Goal: Check status: Check status

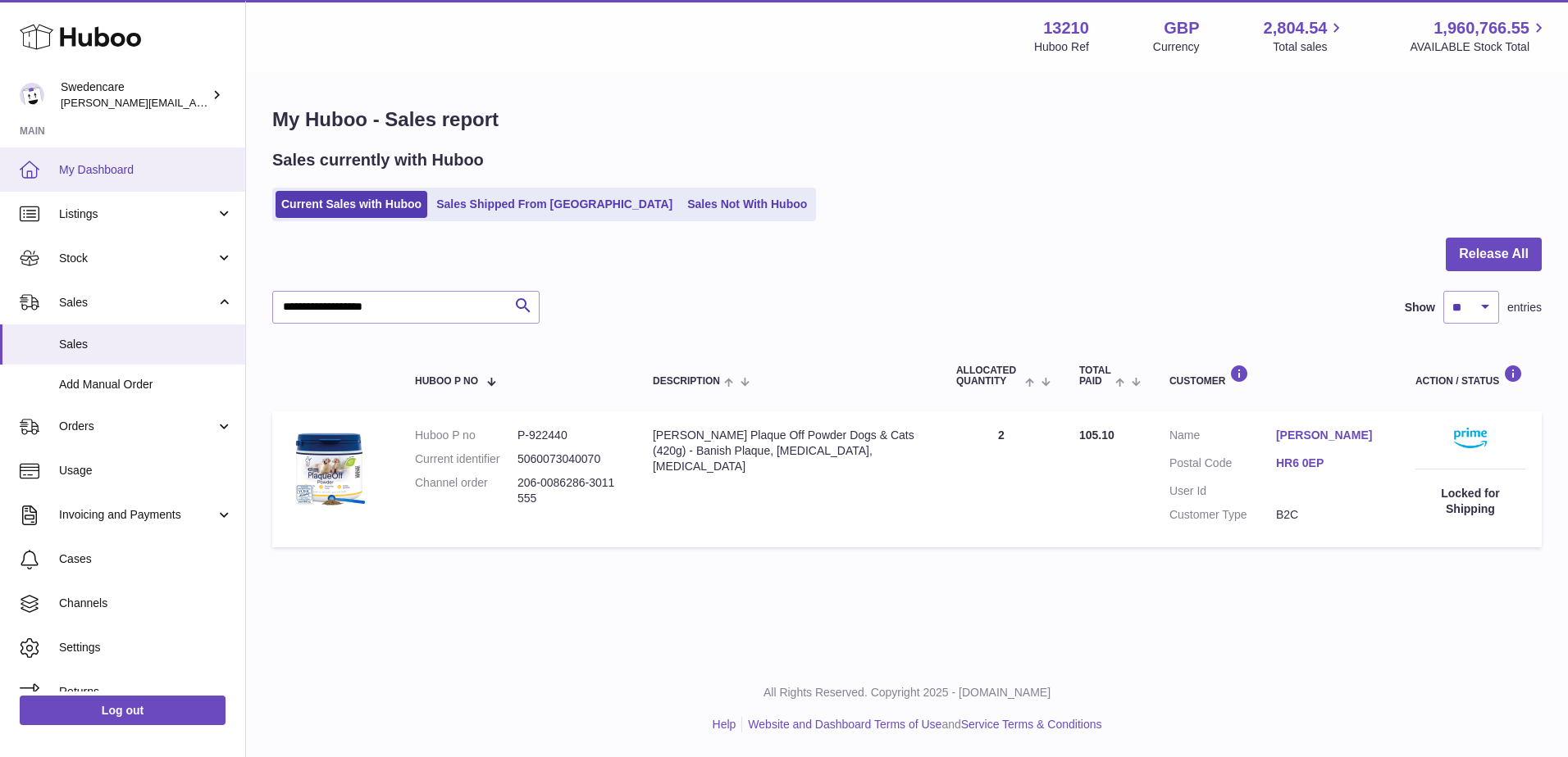
click at [91, 164] on span "My Dashboard" at bounding box center [145, 170] width 174 height 16
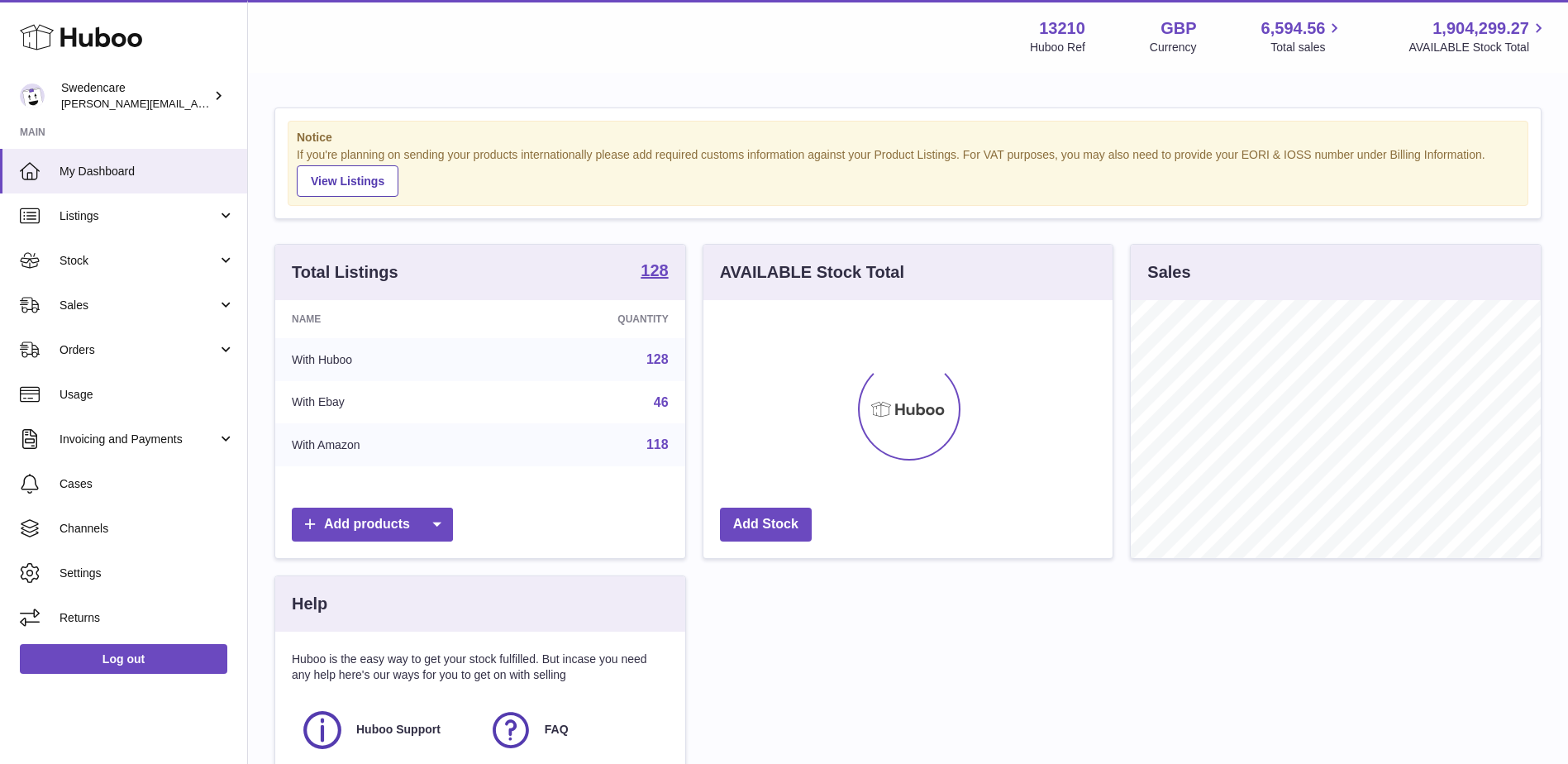
scroll to position [258, 410]
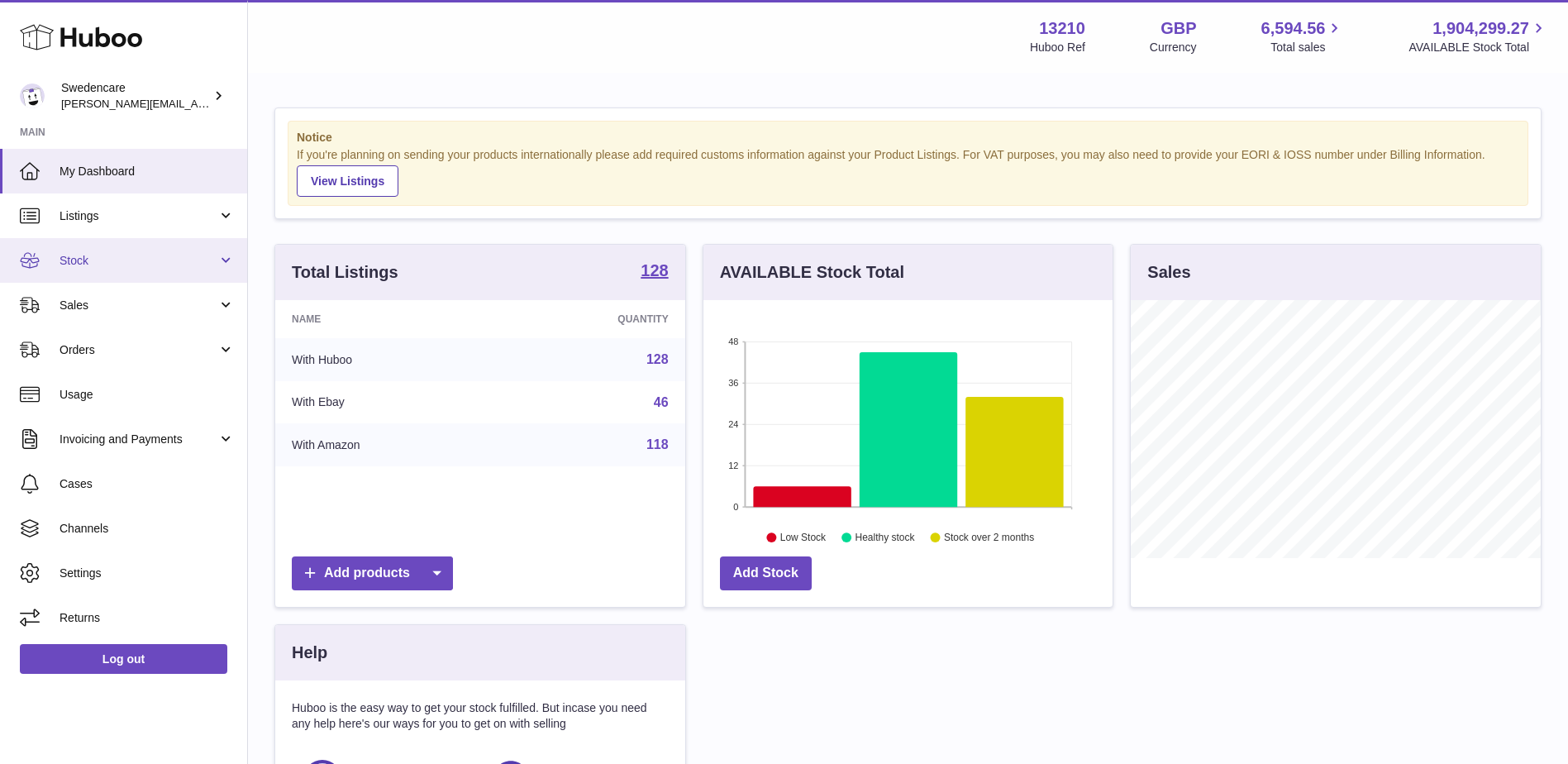
click at [82, 265] on span "Stock" at bounding box center [138, 261] width 158 height 16
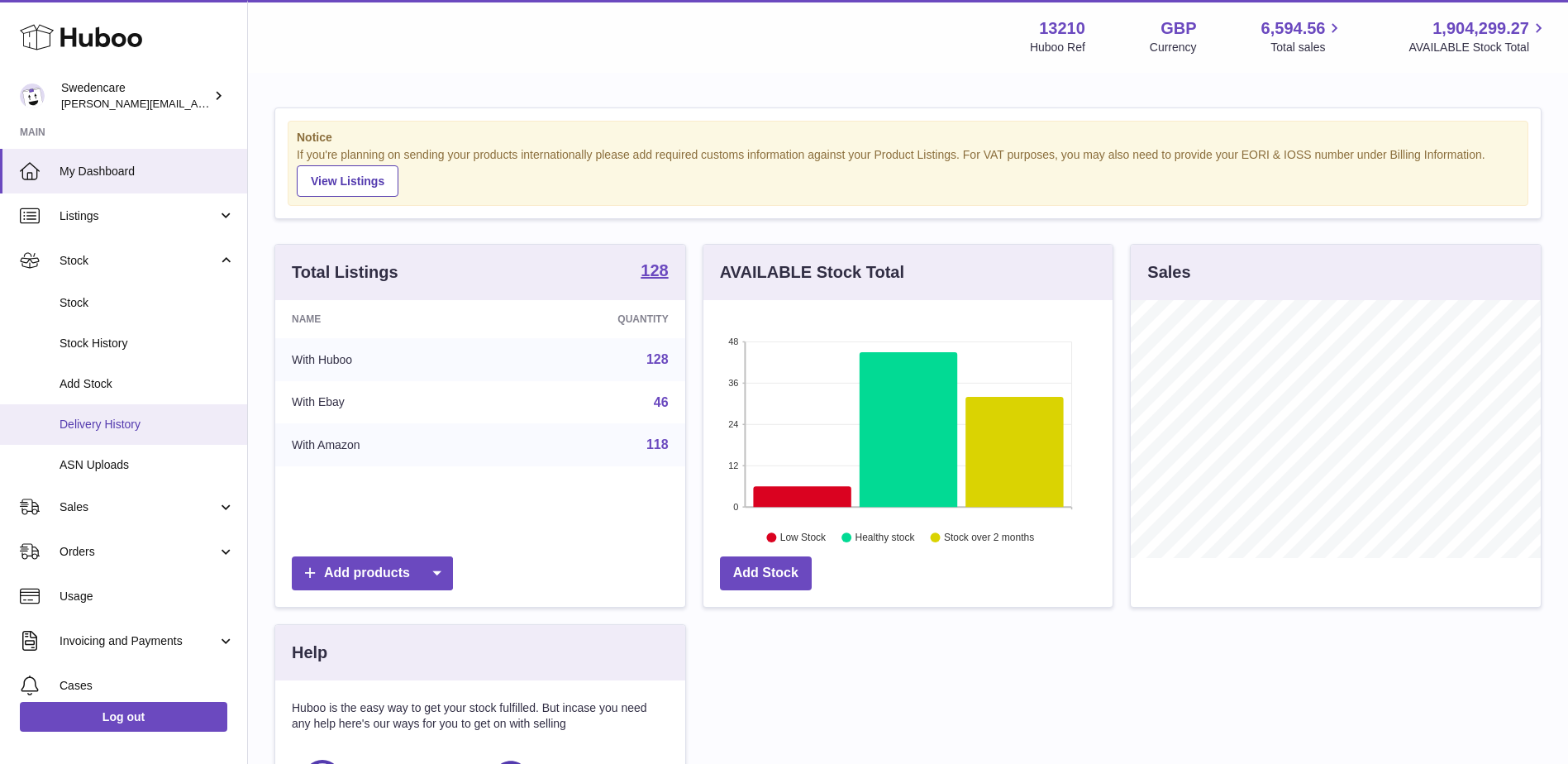
click at [85, 420] on span "Delivery History" at bounding box center [146, 425] width 175 height 16
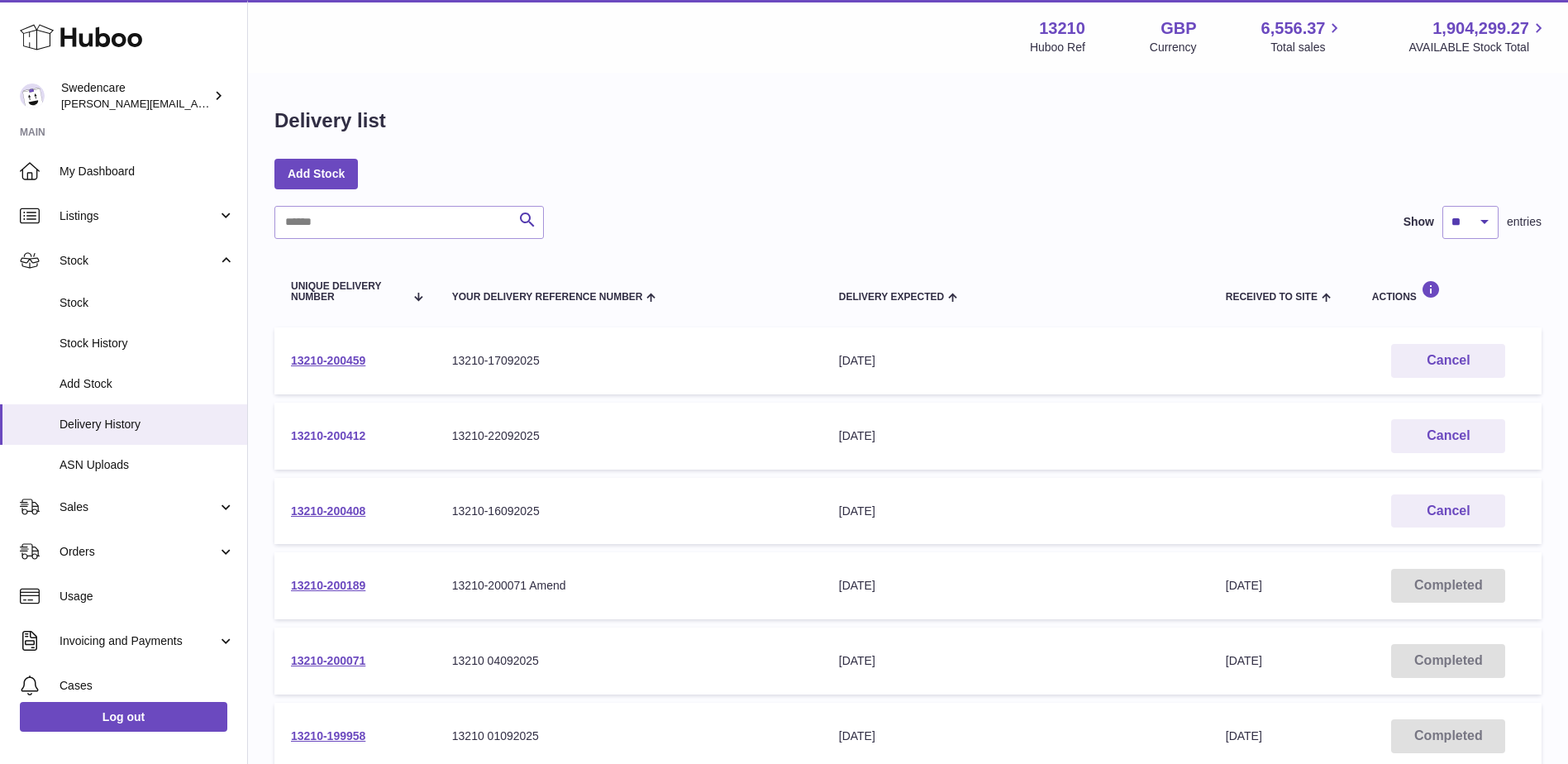
click at [316, 433] on link "13210-200412" at bounding box center [328, 436] width 74 height 13
click at [330, 355] on link "13210-200459" at bounding box center [328, 361] width 74 height 13
click at [343, 511] on link "13210-200408" at bounding box center [328, 511] width 74 height 13
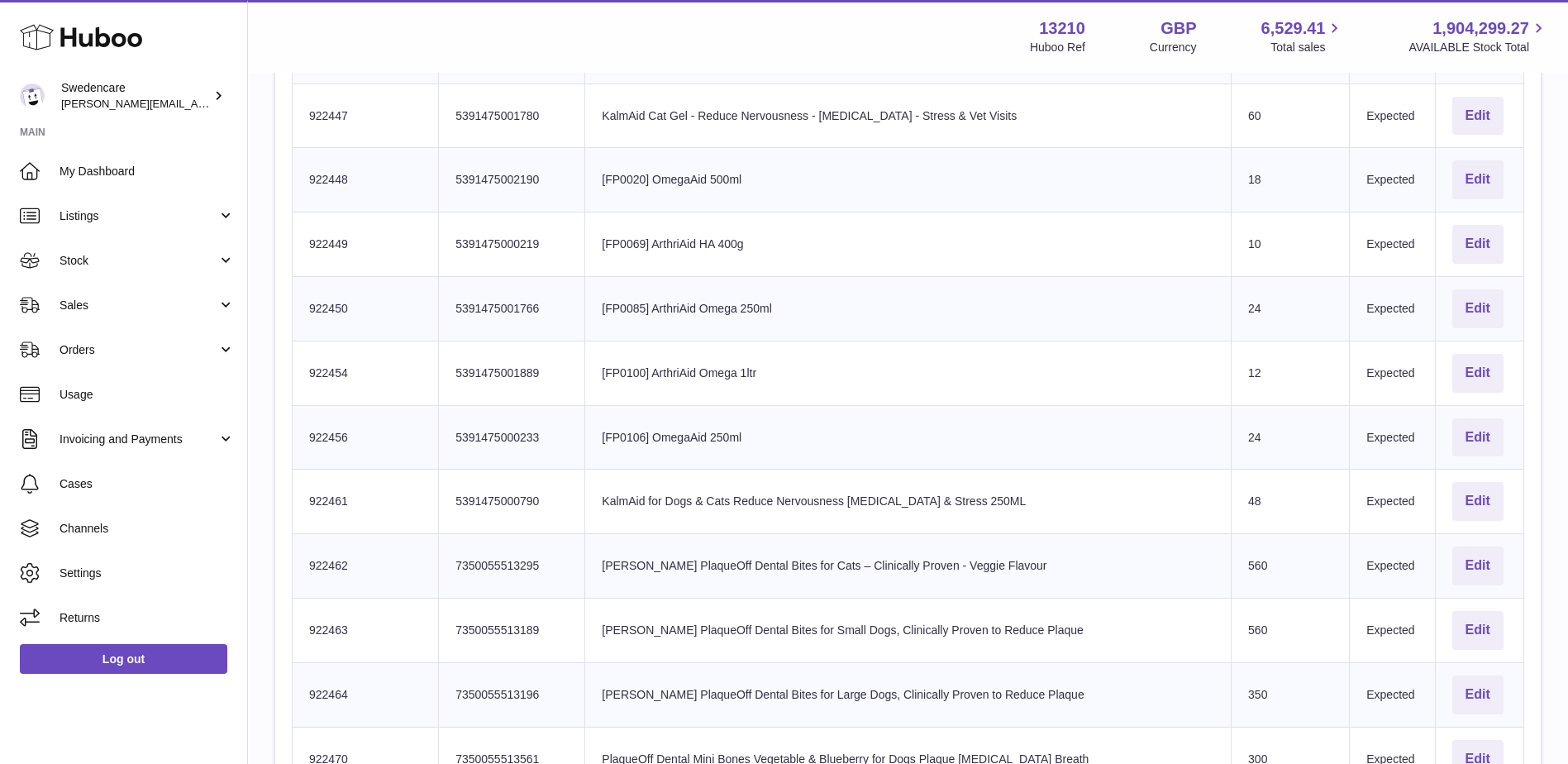
scroll to position [336, 0]
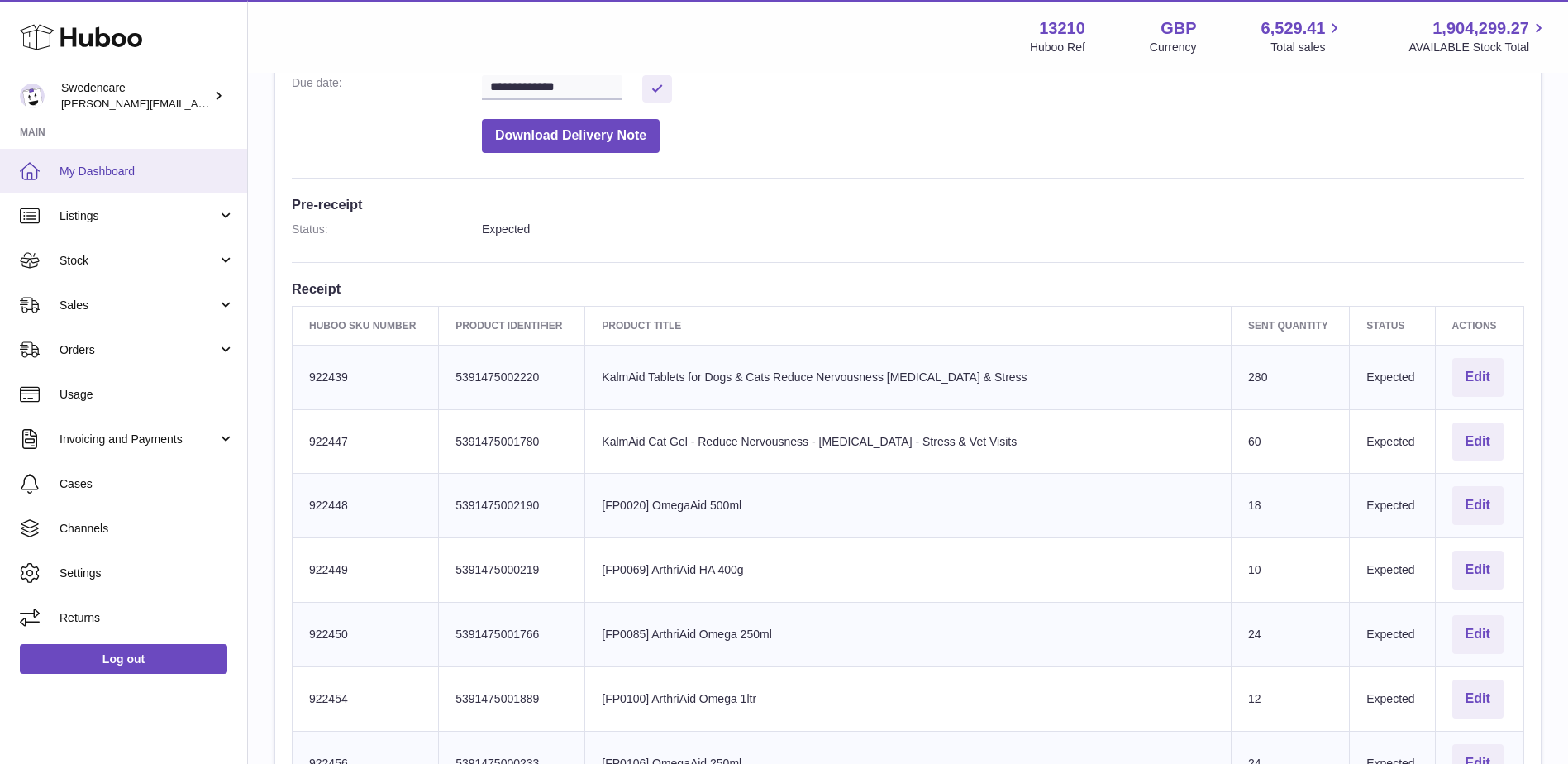
click at [113, 170] on span "My Dashboard" at bounding box center [146, 172] width 175 height 16
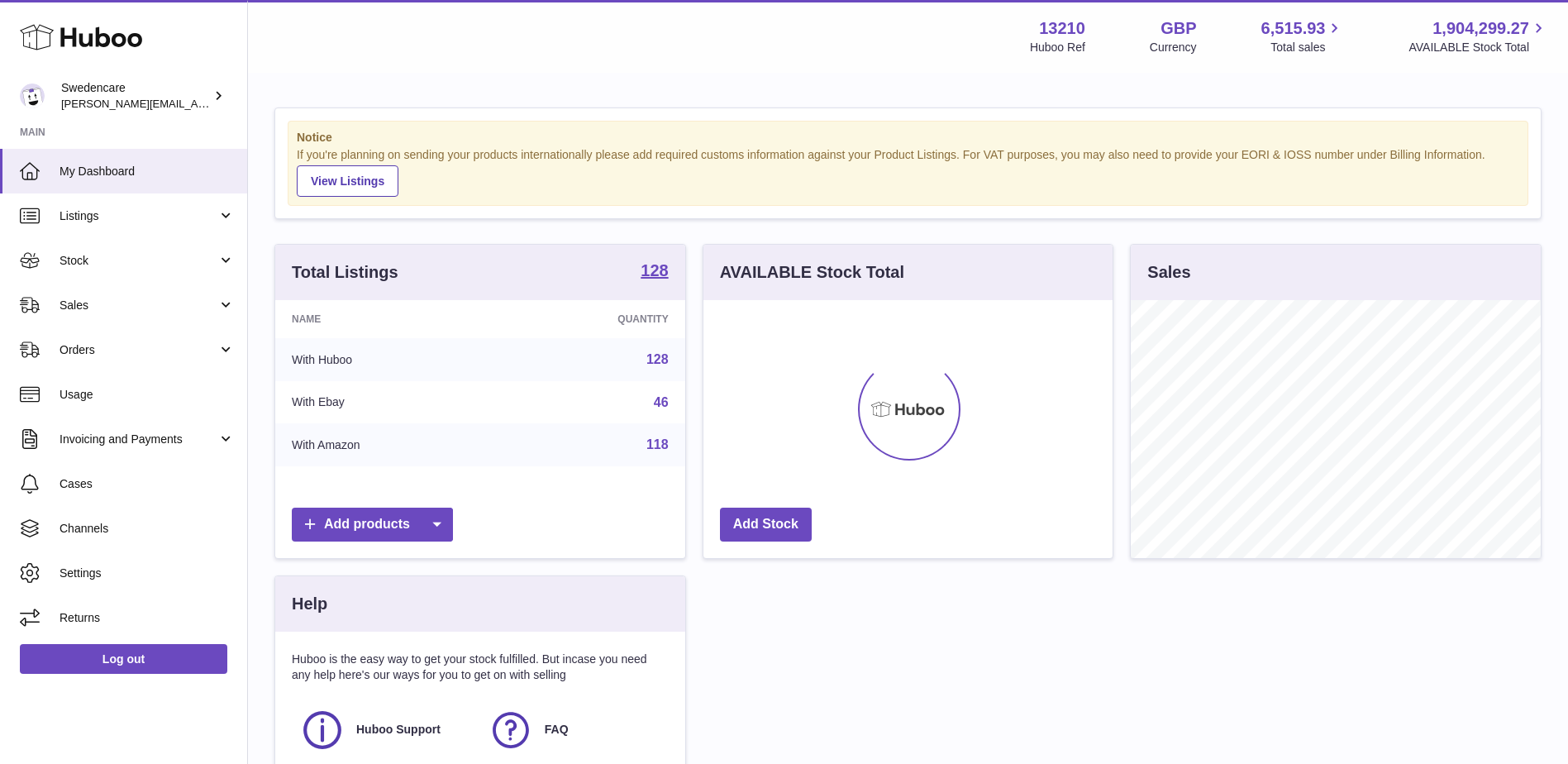
scroll to position [258, 410]
